Goal: Transaction & Acquisition: Purchase product/service

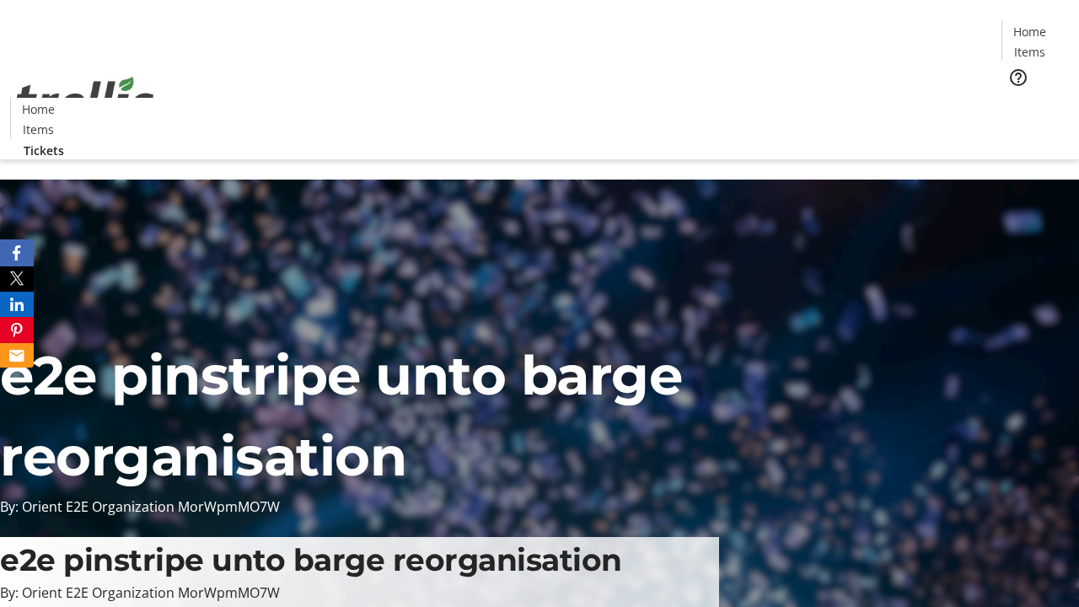
click at [1015, 98] on span "Tickets" at bounding box center [1035, 107] width 40 height 18
